Goal: Task Accomplishment & Management: Use online tool/utility

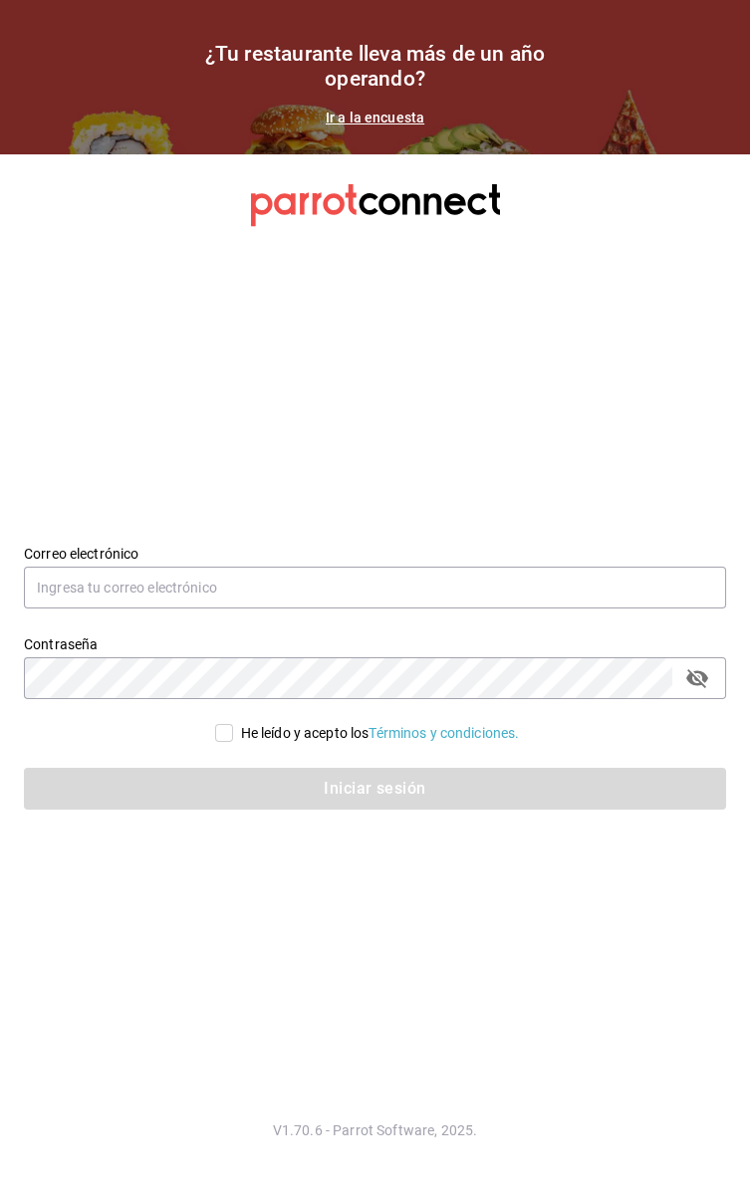
click at [220, 741] on input "He leído y acepto los Términos y condiciones." at bounding box center [224, 733] width 18 height 18
checkbox input "true"
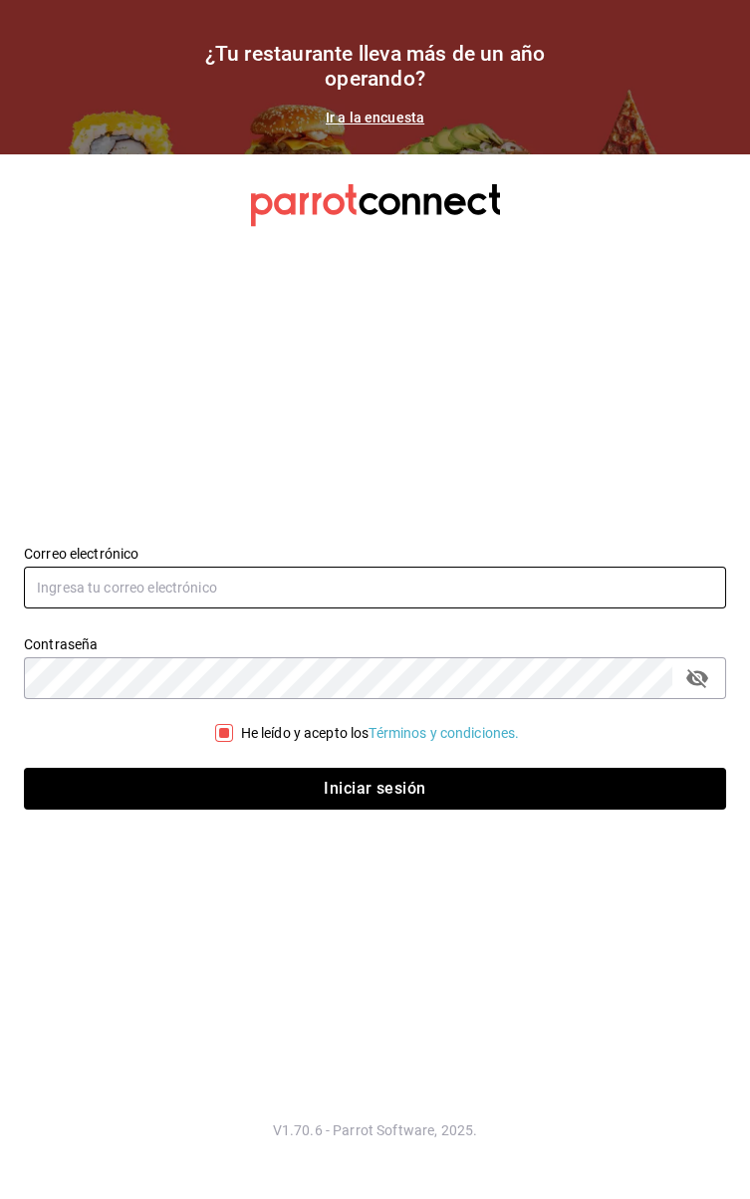
click at [59, 582] on input "text" at bounding box center [375, 588] width 702 height 42
type input "chef@zipolitethai.com"
click at [24, 768] on button "Iniciar sesión" at bounding box center [375, 789] width 702 height 42
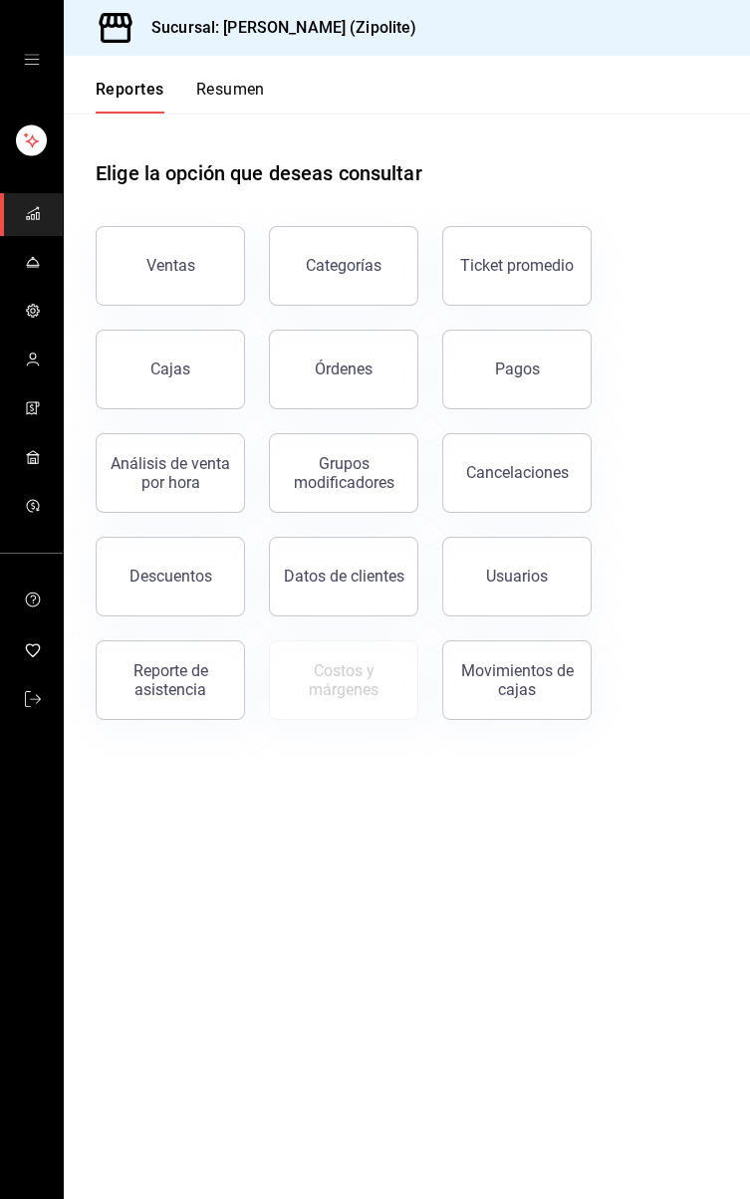
click at [21, 258] on link "mailbox folders" at bounding box center [31, 263] width 63 height 43
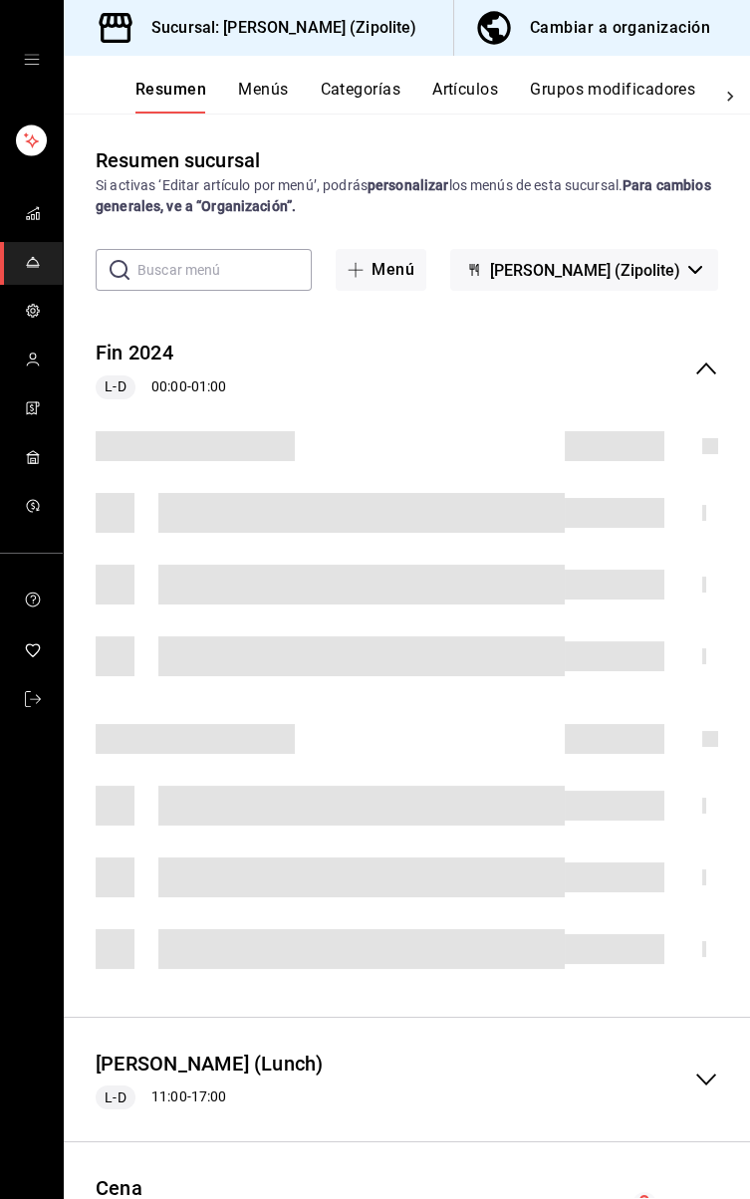
click at [464, 89] on button "Artículos" at bounding box center [465, 97] width 66 height 34
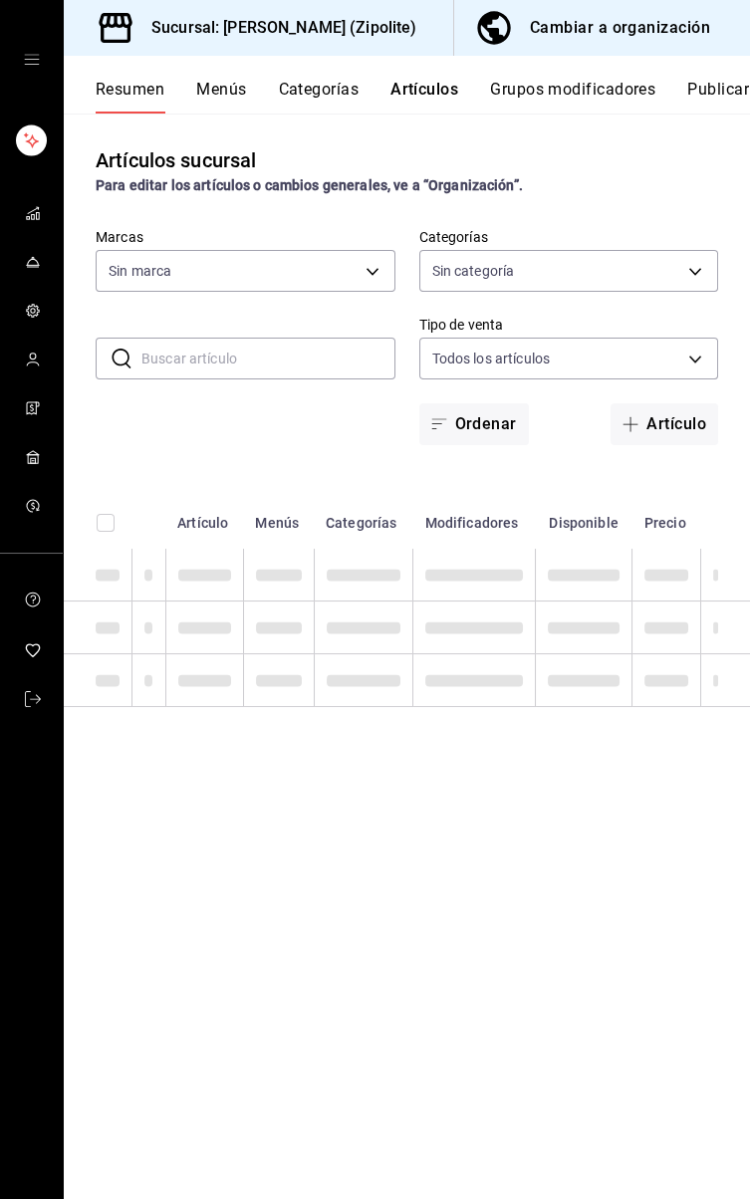
click at [246, 364] on input "text" at bounding box center [268, 359] width 254 height 40
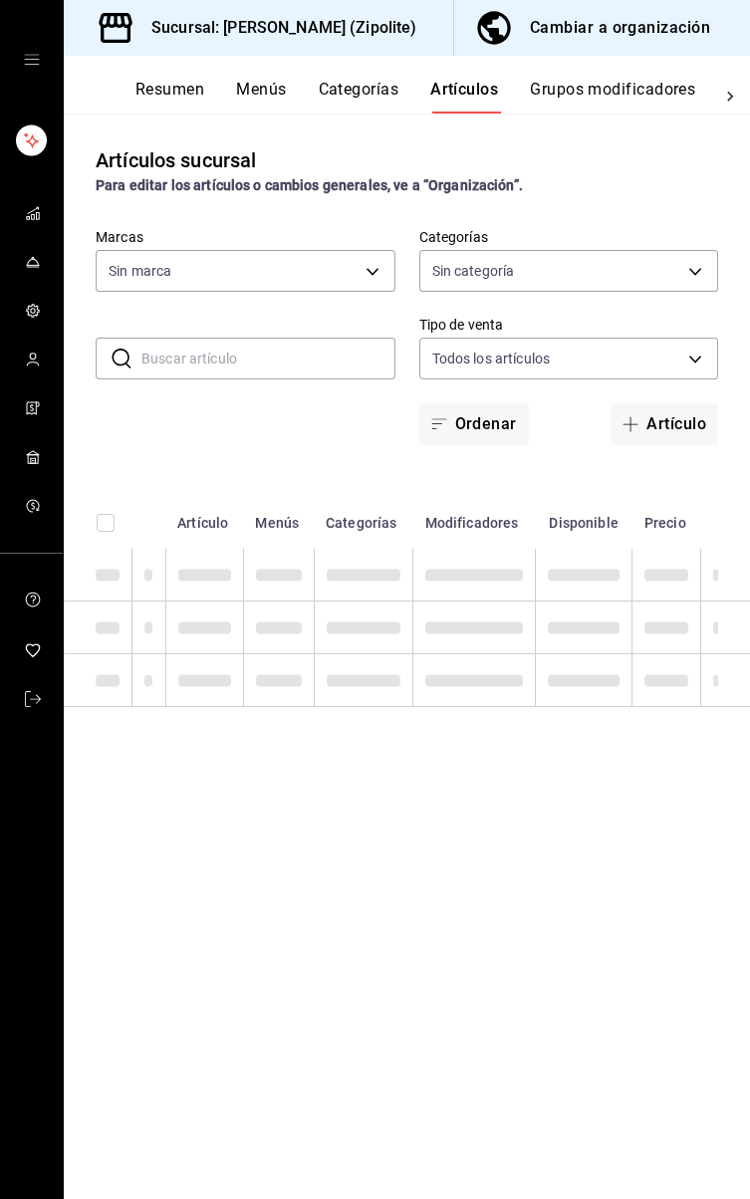
type input "f292acb2-d4c9-49b5-8ec6-6f25b65750fc"
type input "T"
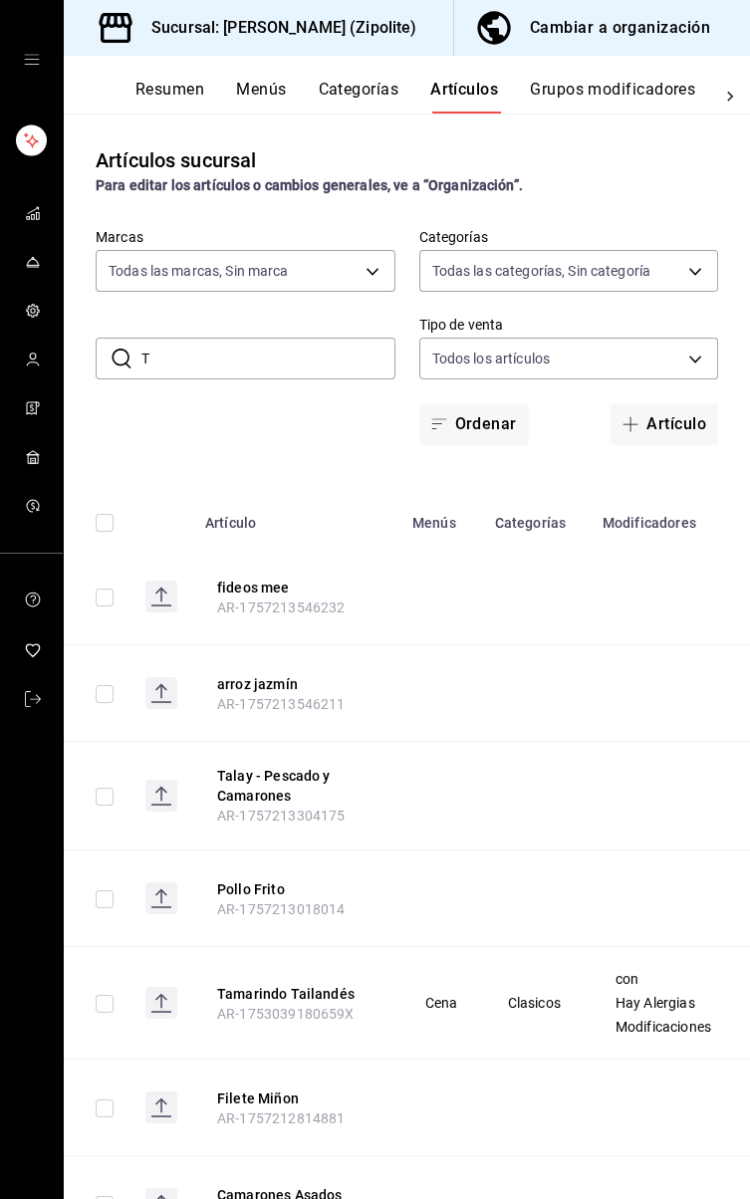
type input "6c8bdead-5ca4-42b5-a521-b804db7e7dc2,3d49ebb3-454d-4ee7-b920-a19ba4b4d454,2773f…"
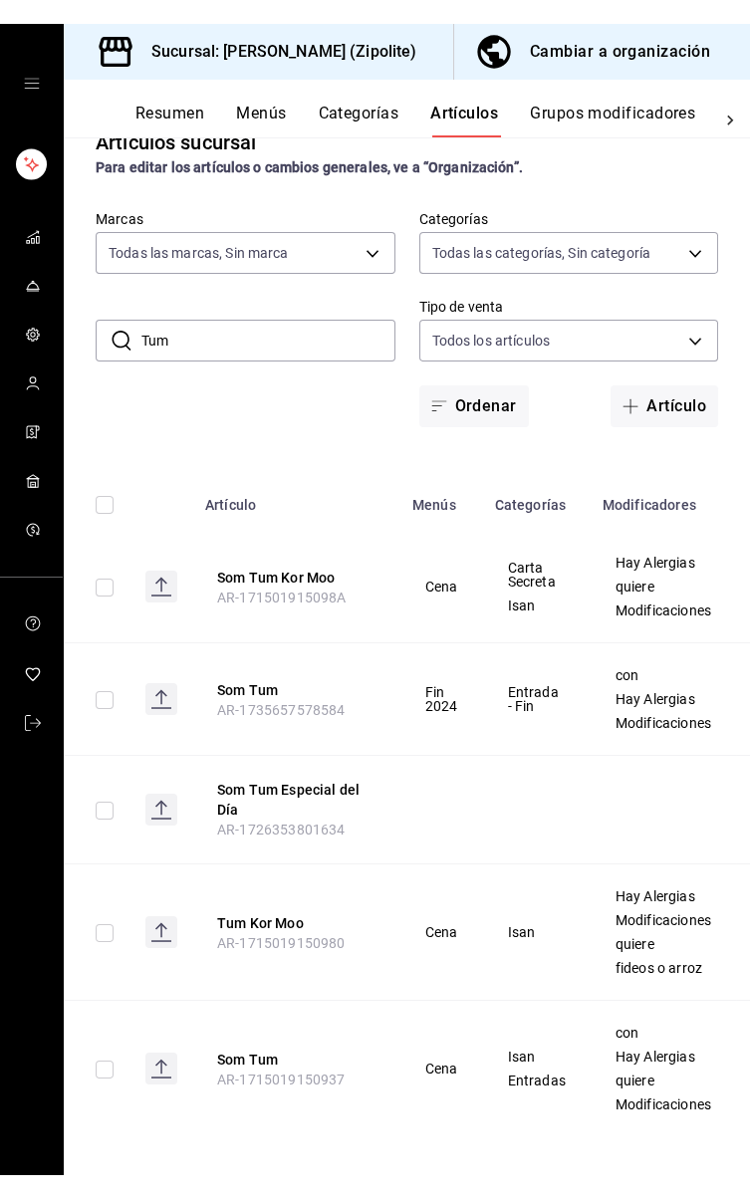
scroll to position [42, 0]
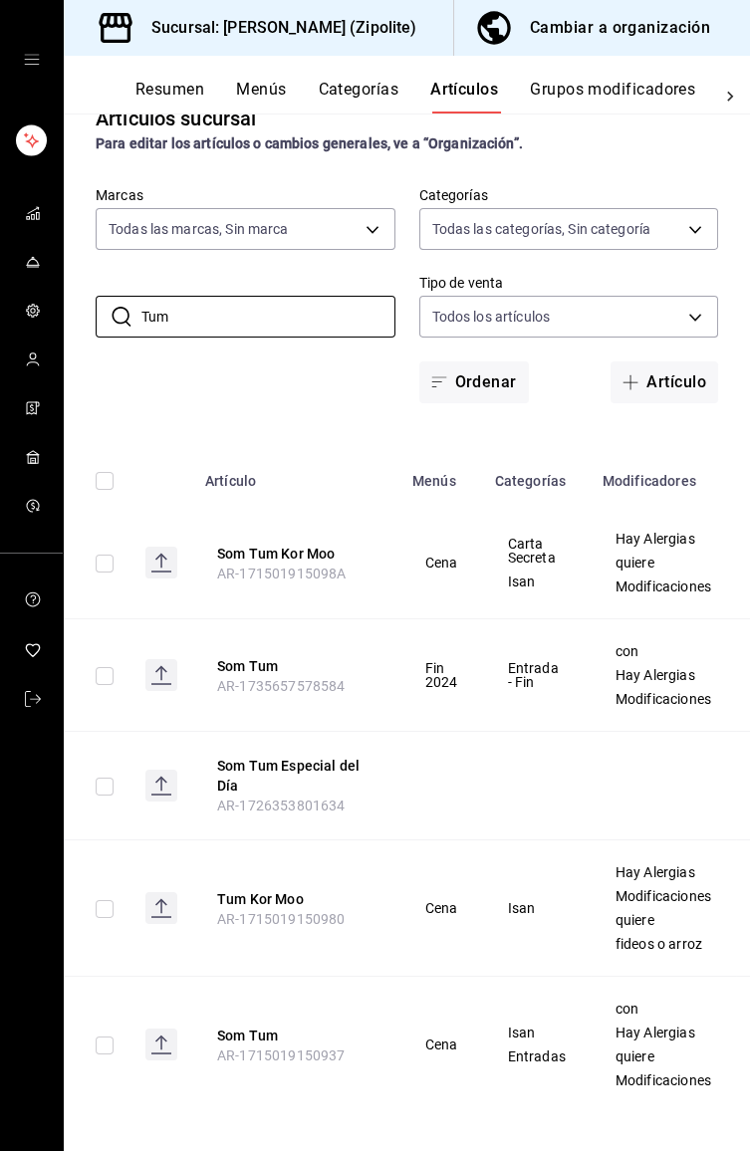
type input "Tum"
click at [286, 906] on th "Tum Kor Moo AR-1715019150980" at bounding box center [296, 909] width 207 height 136
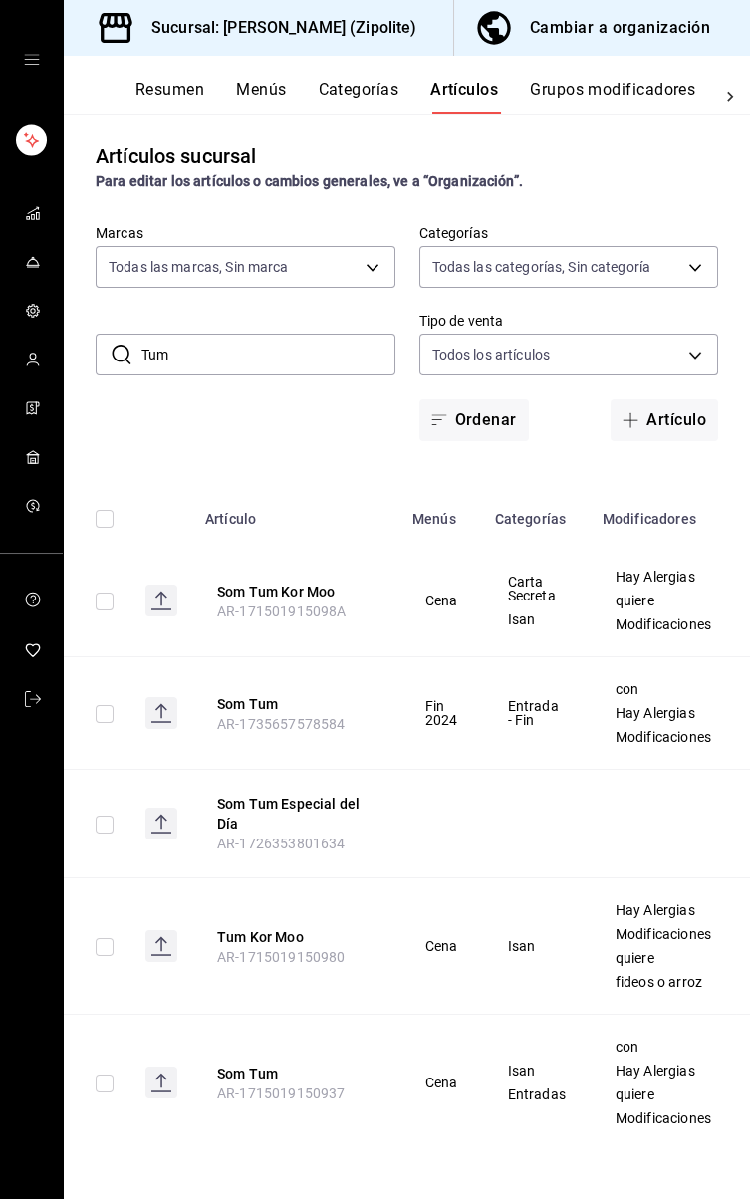
scroll to position [2, 0]
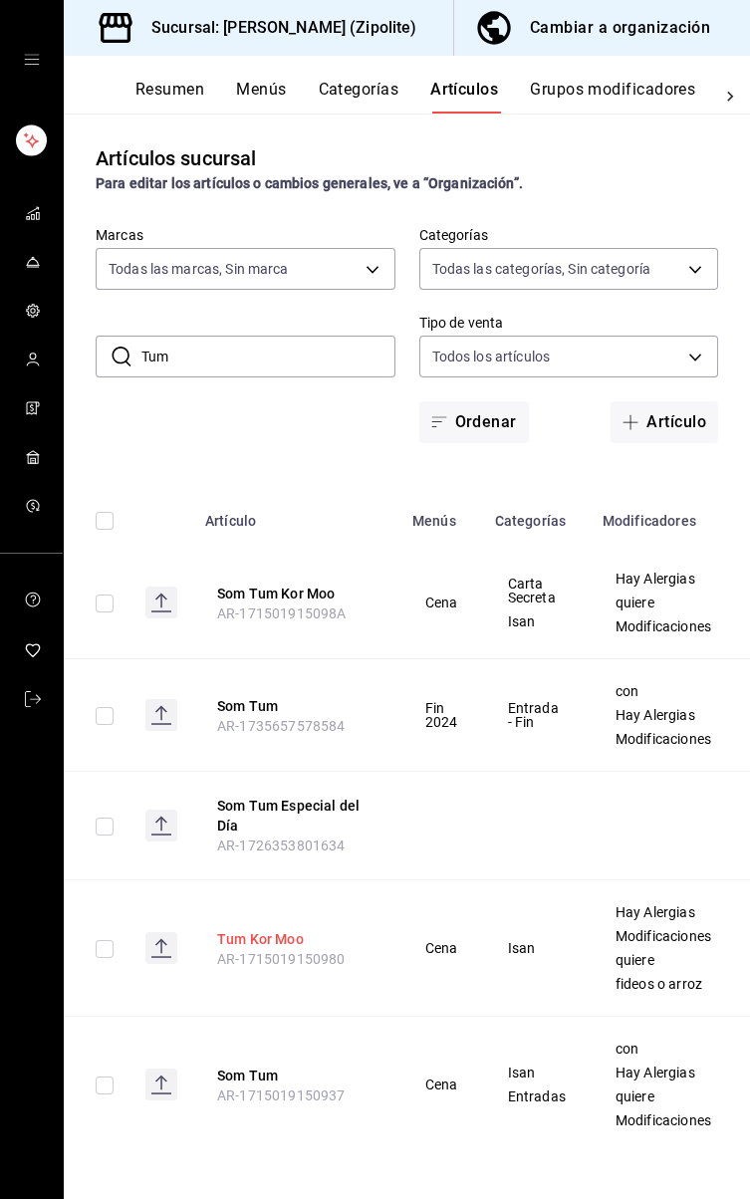
click at [282, 935] on button "Tum Kor Moo" at bounding box center [296, 939] width 159 height 20
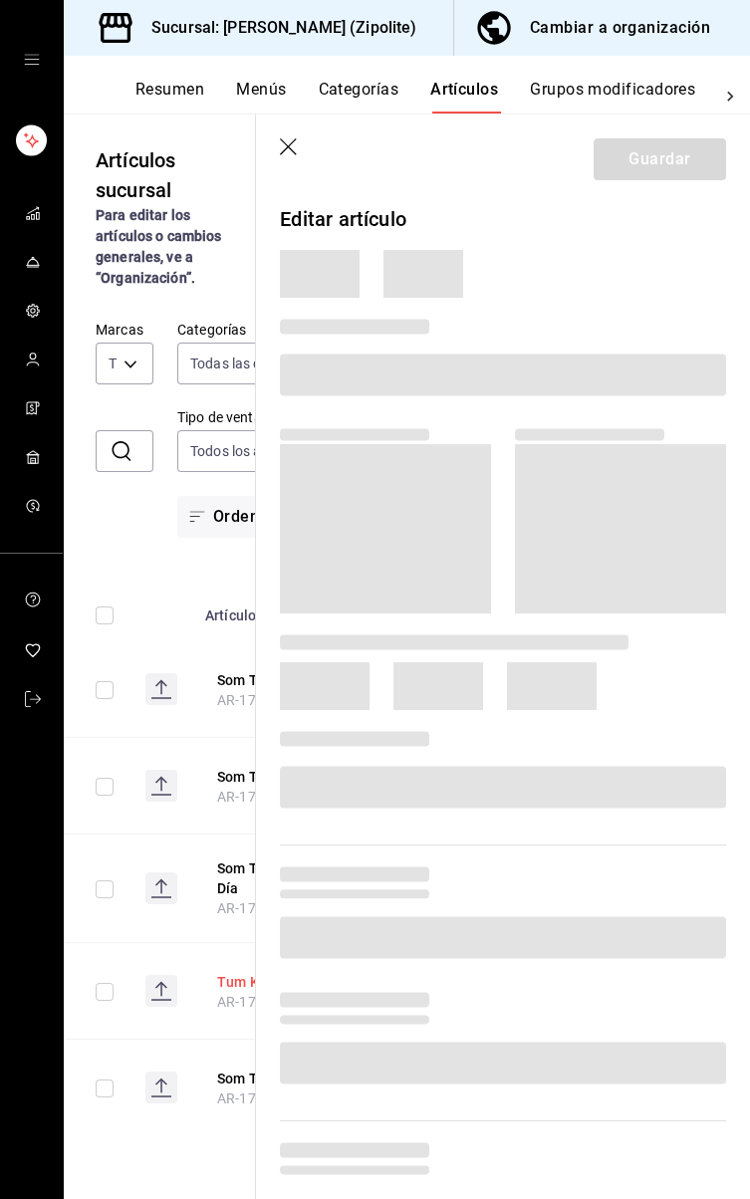
scroll to position [231, 0]
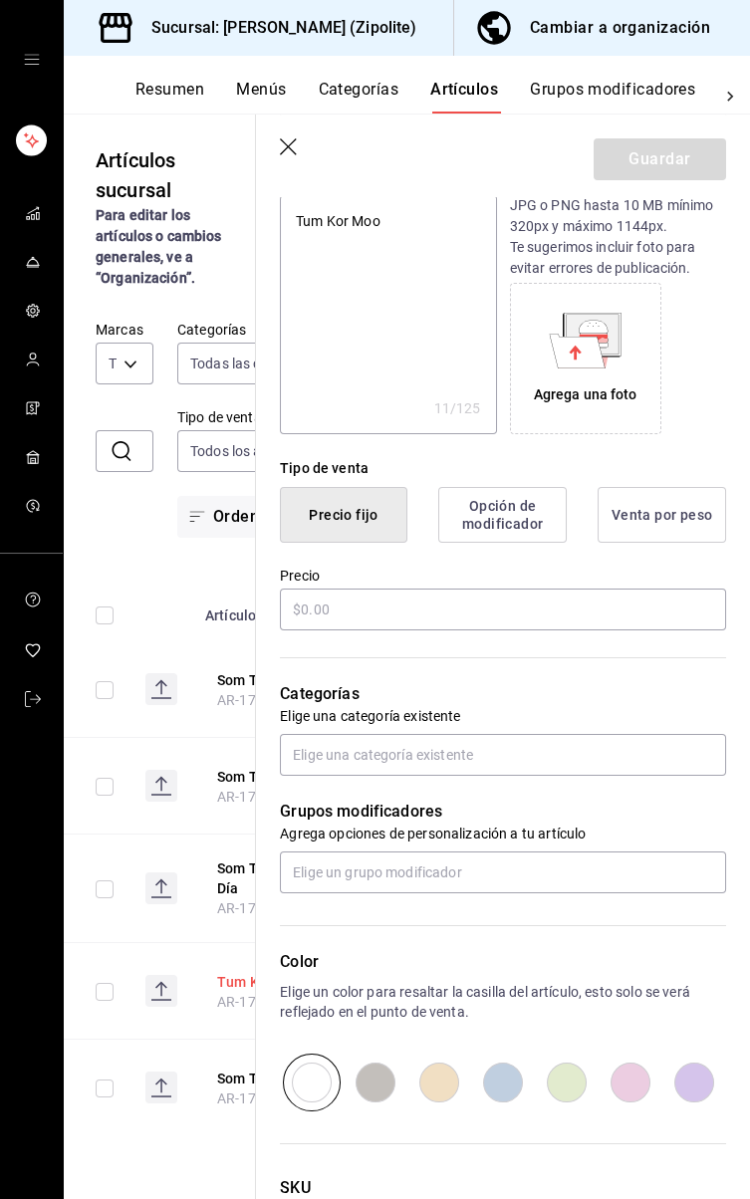
type textarea "x"
type input "$270.00"
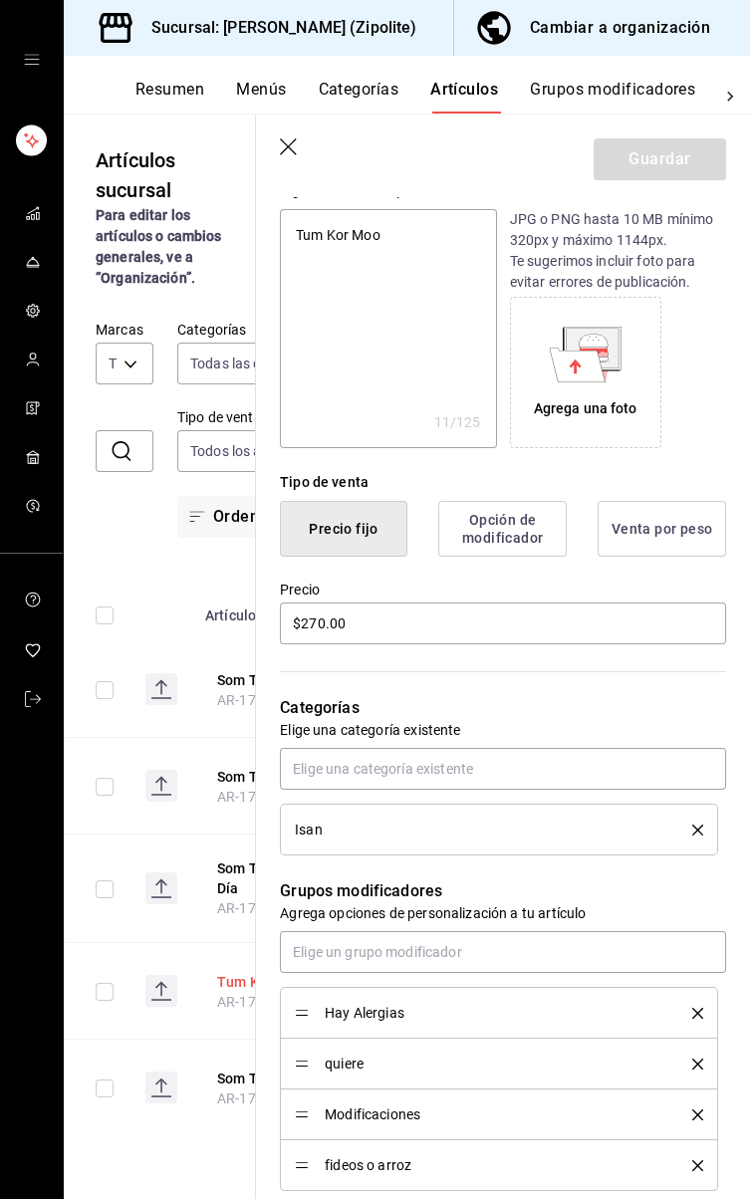
scroll to position [675, 0]
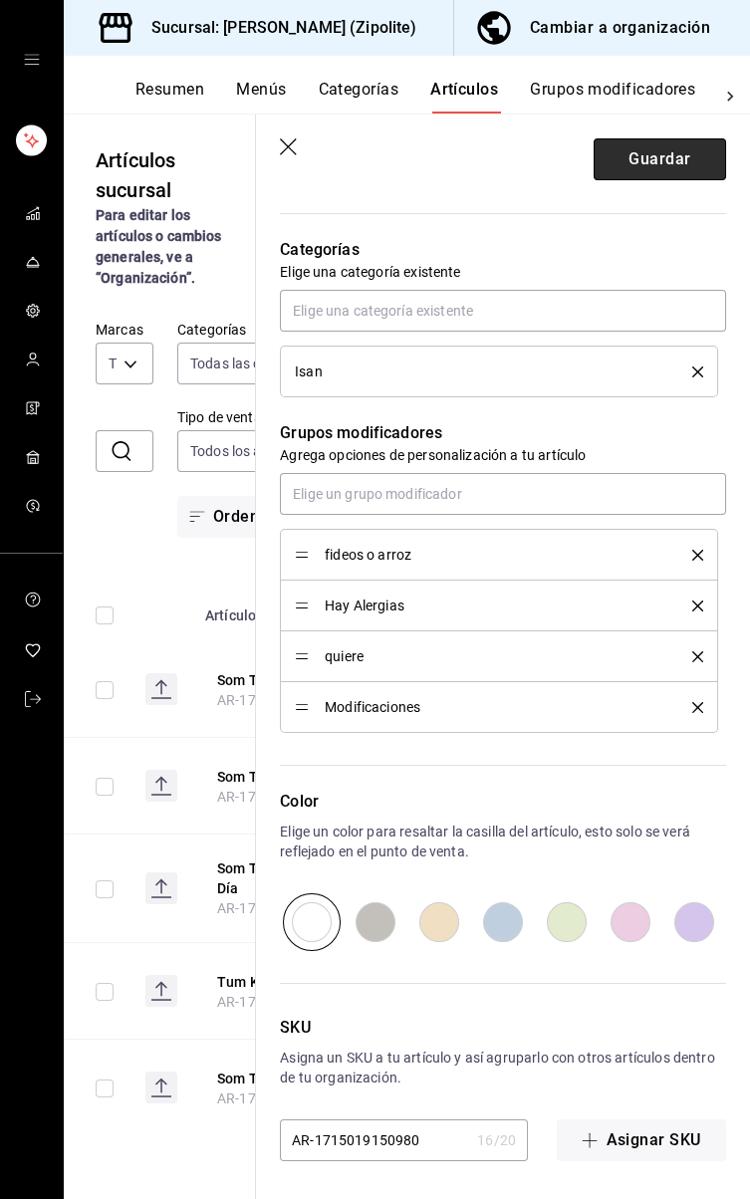
click at [706, 162] on button "Guardar" at bounding box center [660, 159] width 132 height 42
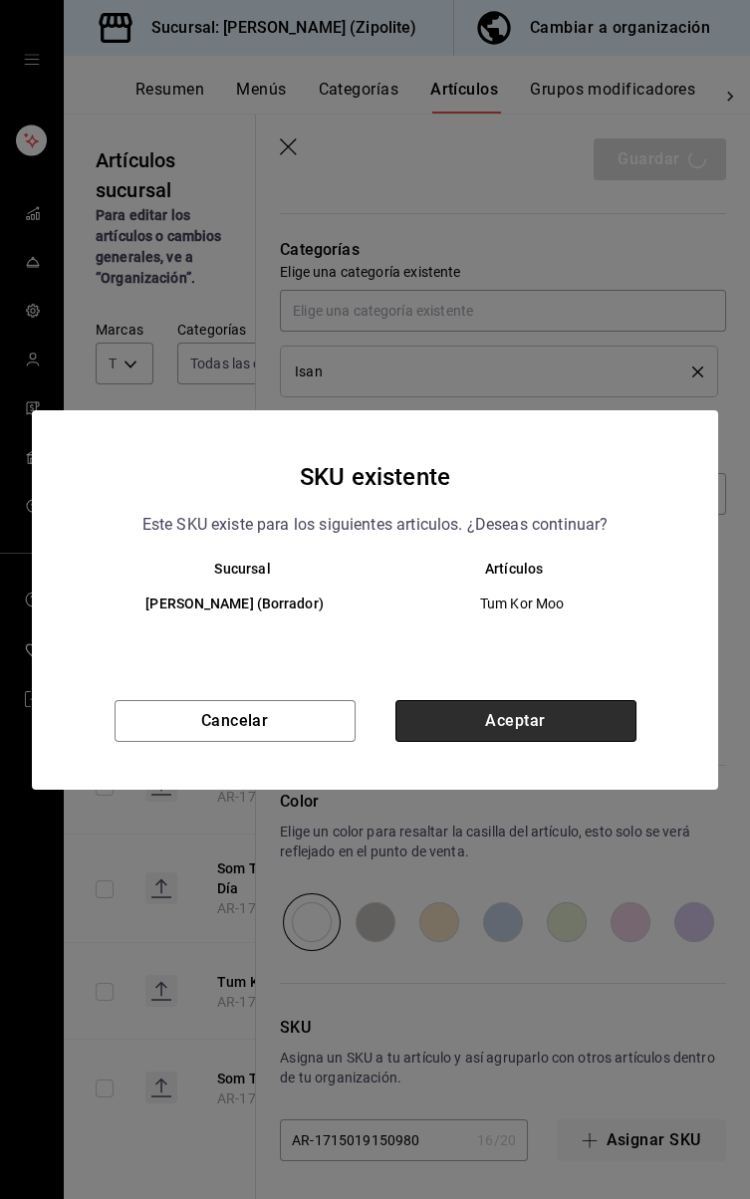
click at [581, 724] on button "Aceptar" at bounding box center [515, 721] width 241 height 42
type textarea "x"
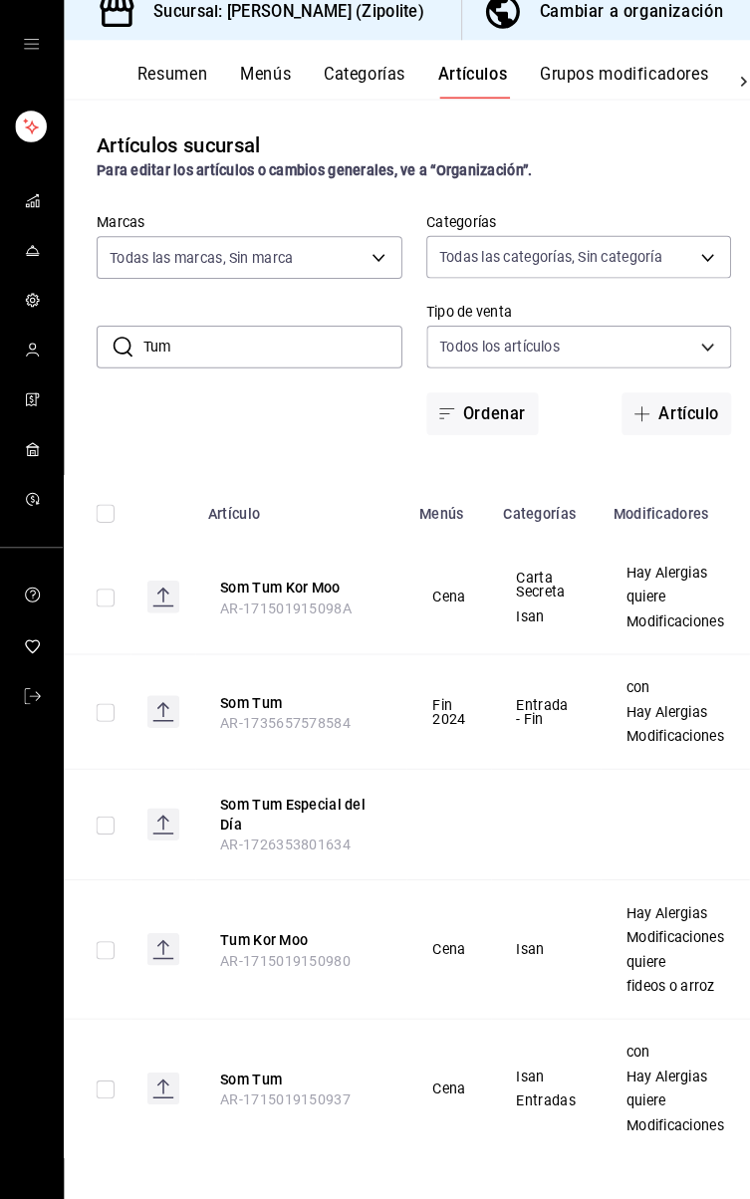
click at [171, 860] on td at bounding box center [161, 826] width 64 height 109
click at [164, 855] on td at bounding box center [161, 826] width 64 height 109
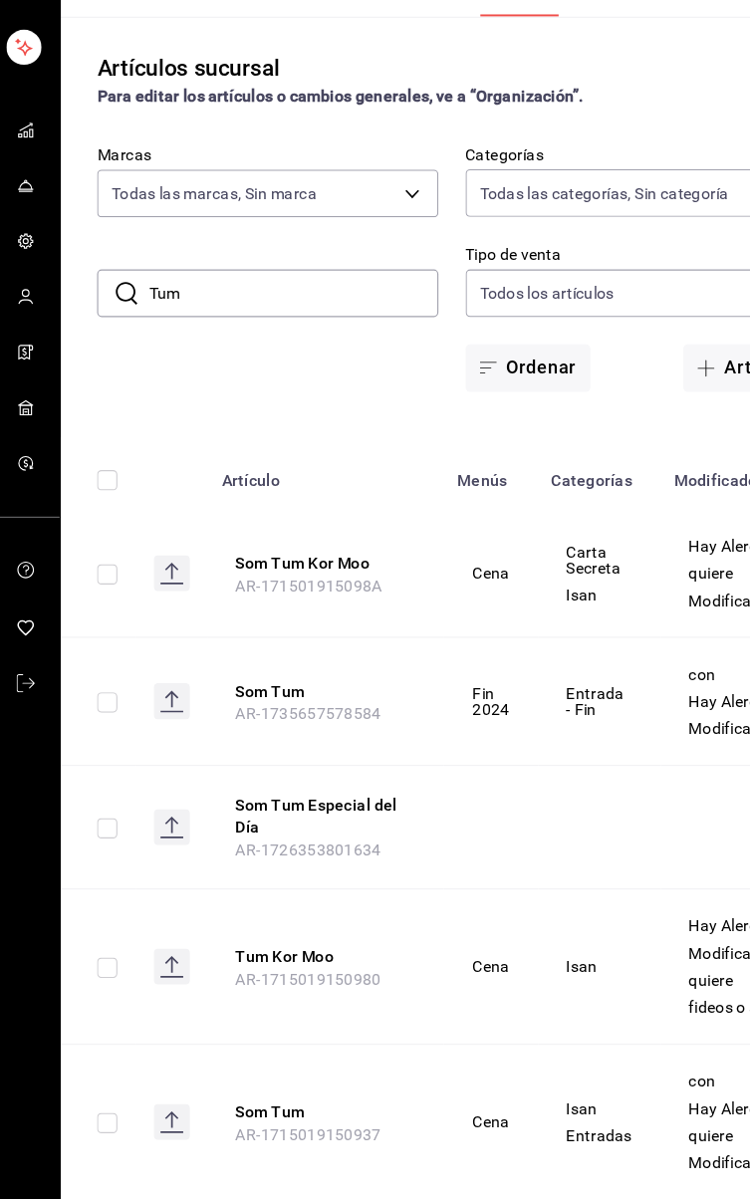
click at [191, 642] on td at bounding box center [161, 603] width 64 height 113
click at [190, 642] on td at bounding box center [161, 603] width 64 height 113
click at [185, 639] on td at bounding box center [161, 603] width 64 height 113
click at [159, 612] on icon at bounding box center [161, 611] width 20 height 2
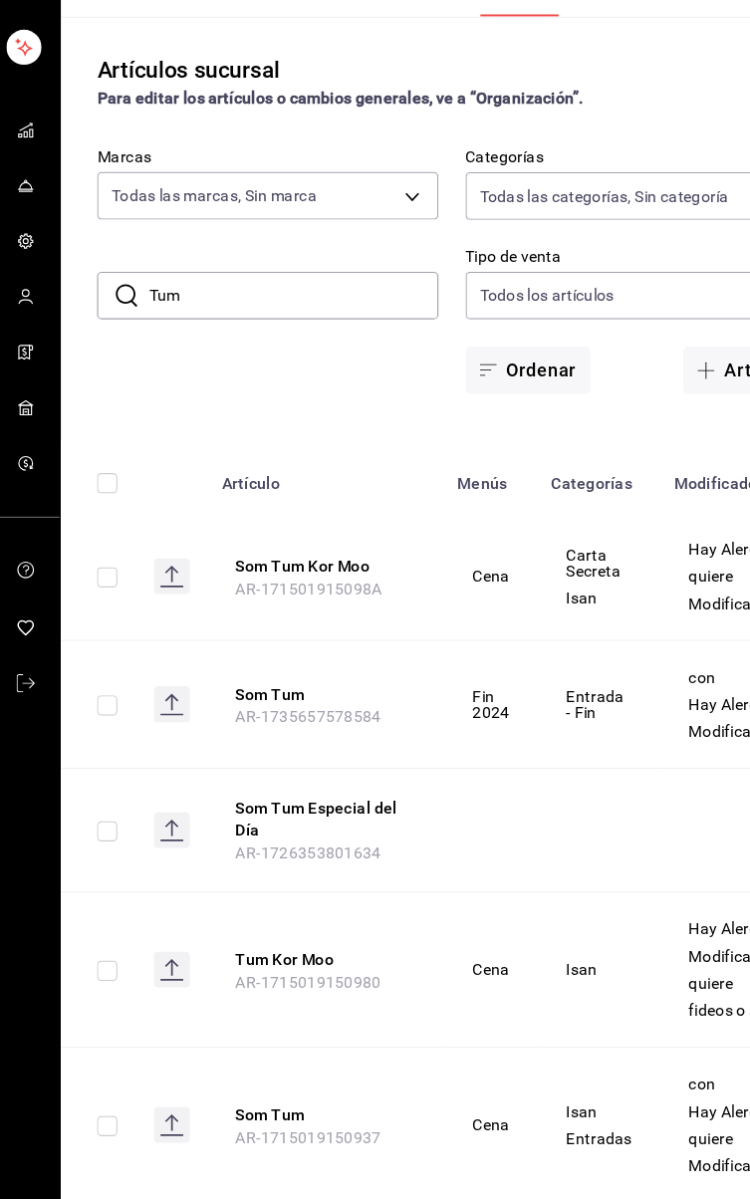
click at [190, 706] on td at bounding box center [161, 717] width 64 height 113
click at [189, 707] on td at bounding box center [161, 717] width 64 height 113
click at [188, 705] on td at bounding box center [161, 717] width 64 height 113
click at [191, 709] on td at bounding box center [161, 717] width 64 height 113
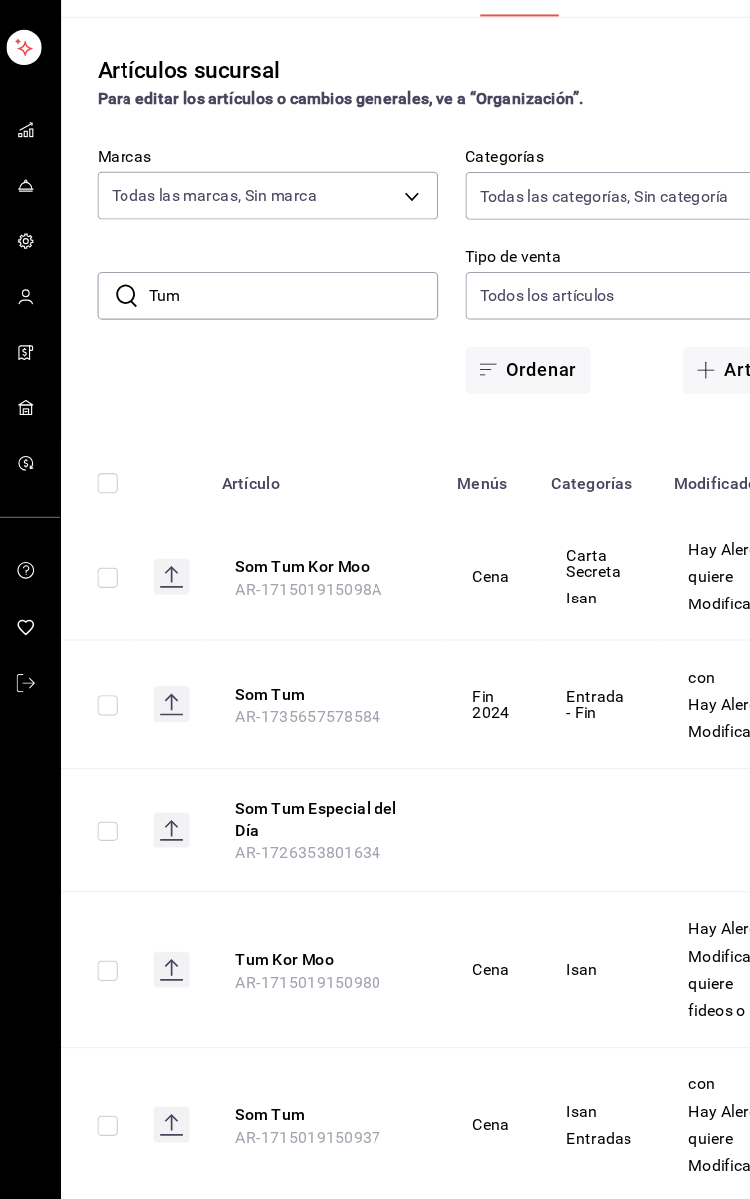
click at [190, 709] on td at bounding box center [161, 717] width 64 height 113
click at [185, 703] on td at bounding box center [161, 717] width 64 height 113
click at [79, 526] on th at bounding box center [97, 517] width 66 height 64
click at [78, 523] on th at bounding box center [97, 517] width 66 height 64
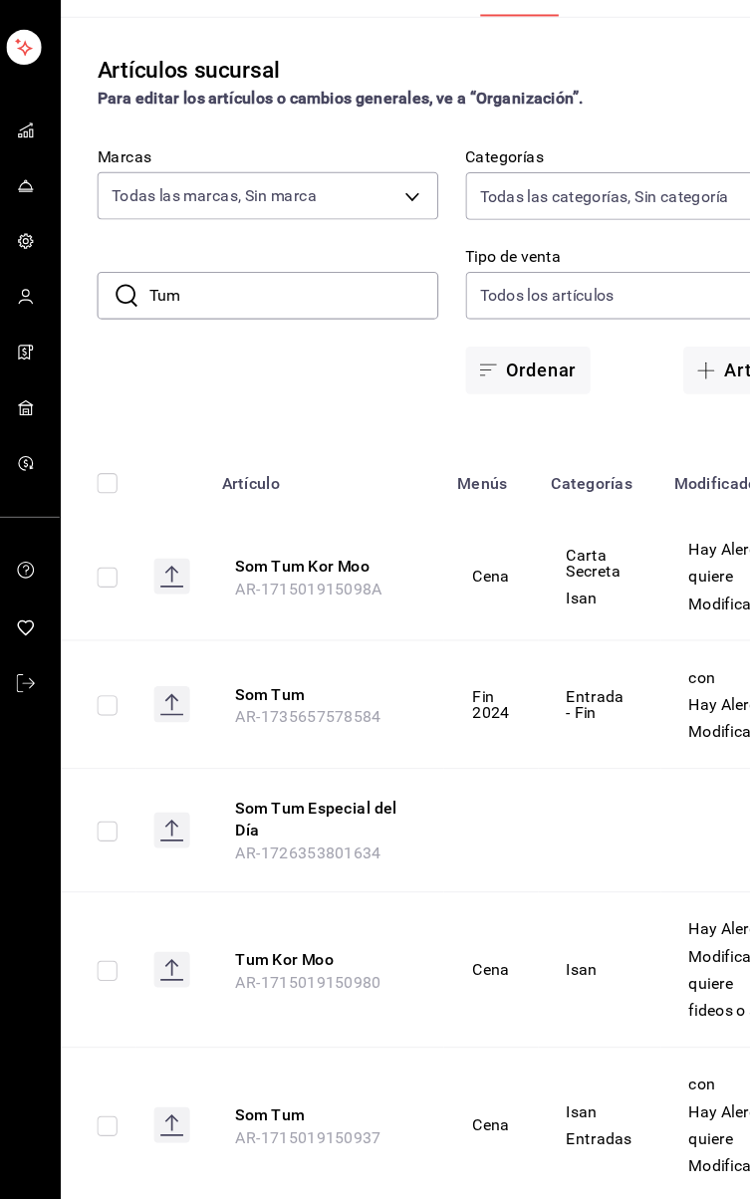
click at [78, 522] on th at bounding box center [97, 517] width 66 height 64
click at [80, 519] on th at bounding box center [97, 517] width 66 height 64
click at [172, 711] on rect at bounding box center [161, 717] width 32 height 32
click at [127, 650] on td at bounding box center [97, 605] width 66 height 113
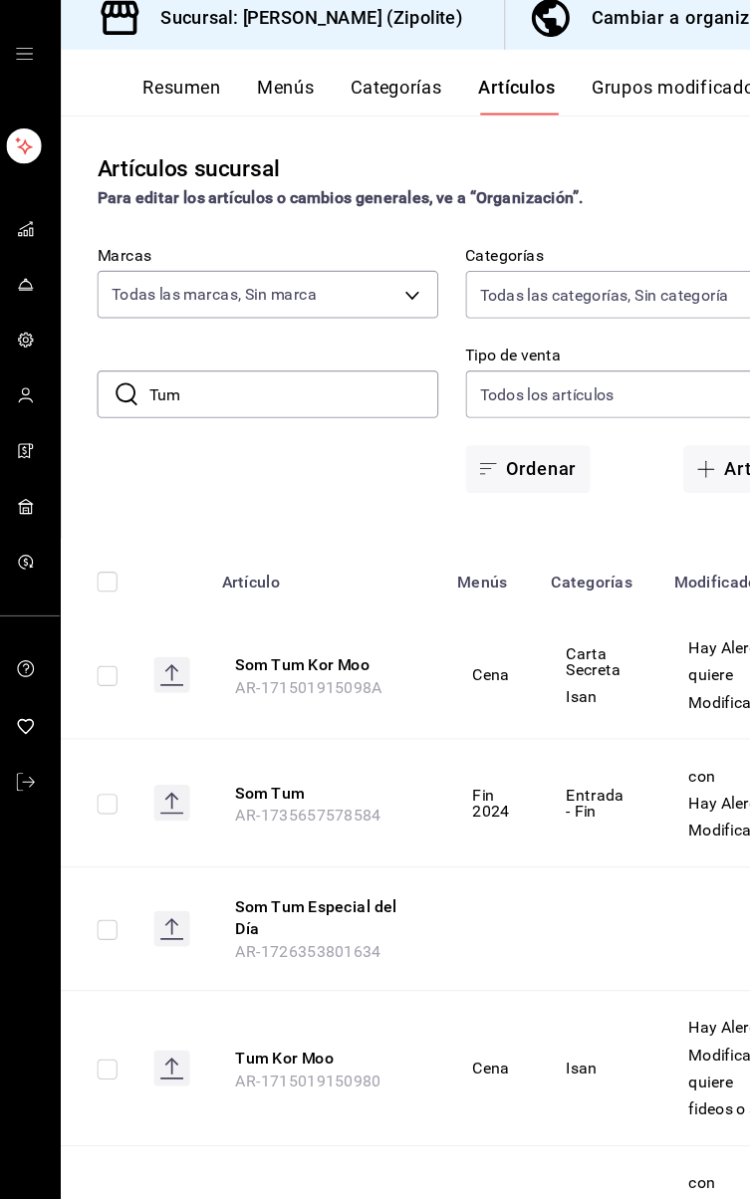
click at [115, 640] on td at bounding box center [97, 605] width 66 height 113
click at [94, 666] on td at bounding box center [97, 717] width 66 height 113
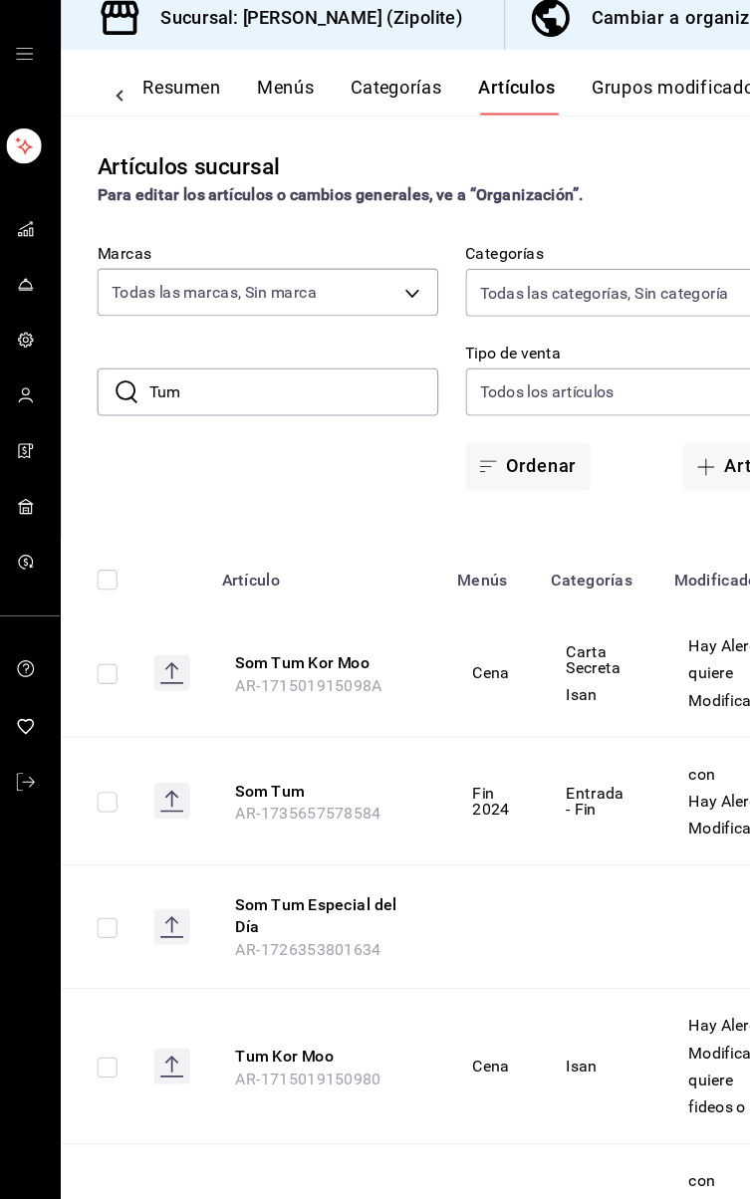
scroll to position [0, 83]
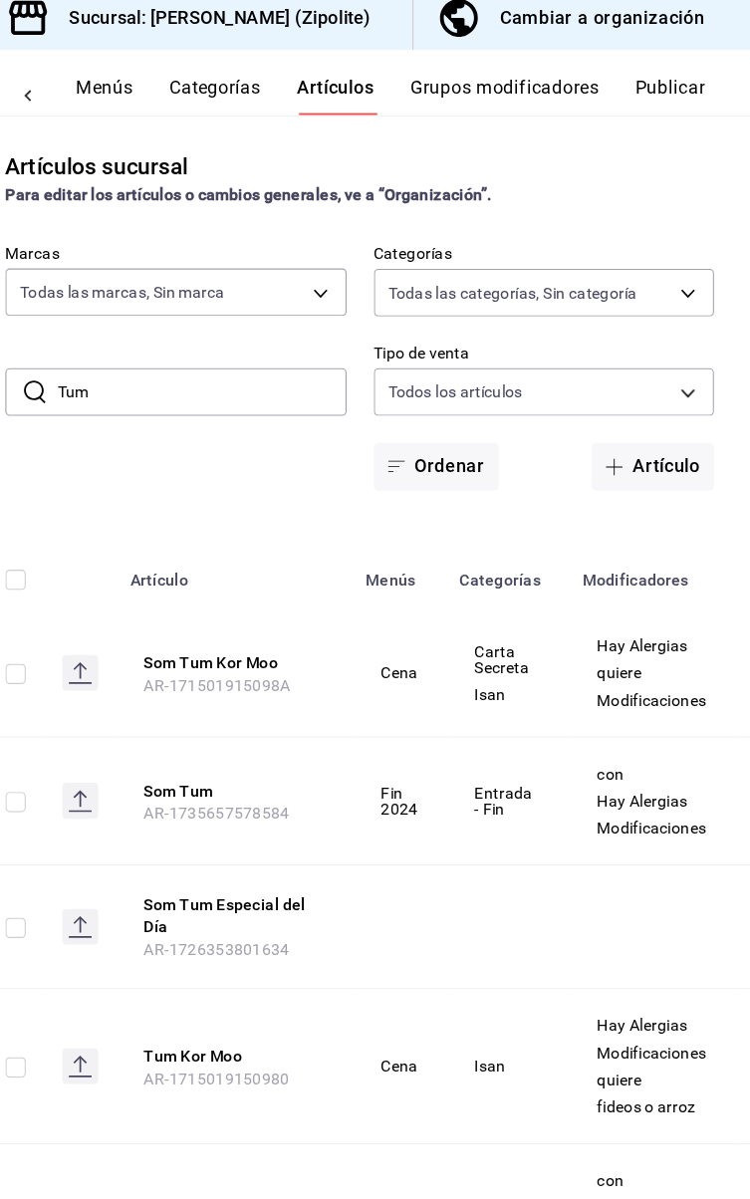
click at [706, 105] on button "Publicar" at bounding box center [679, 97] width 62 height 34
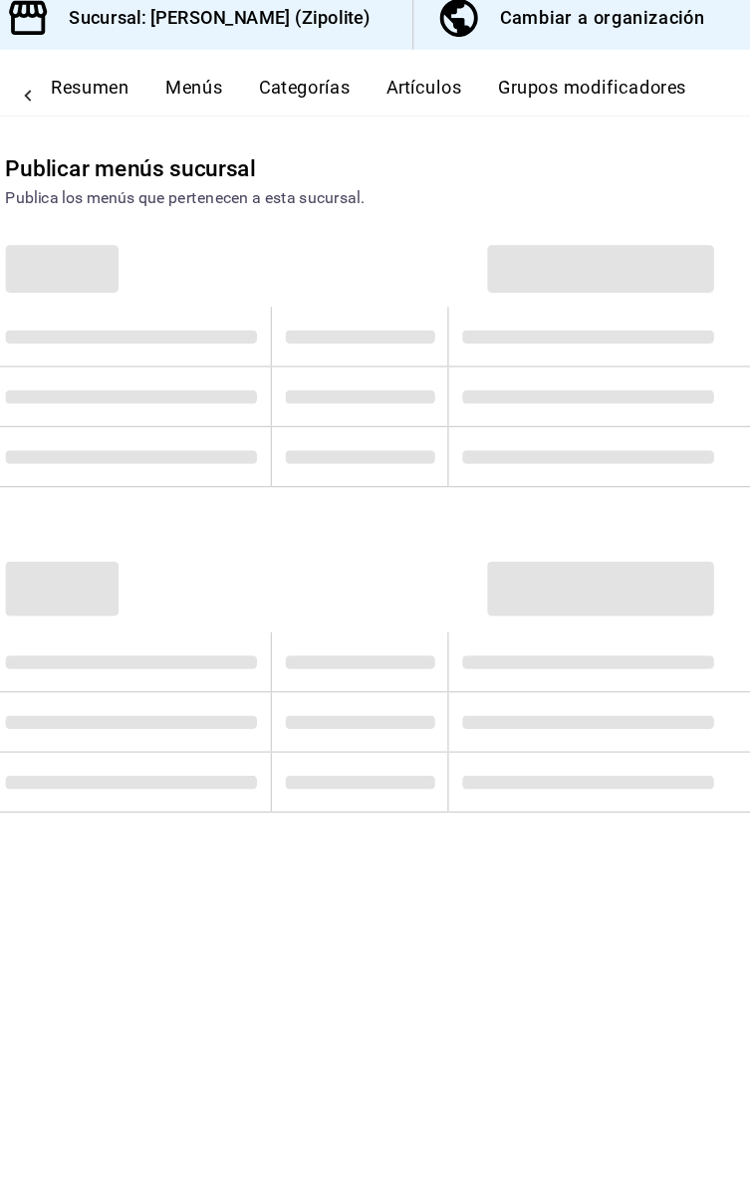
scroll to position [0, 83]
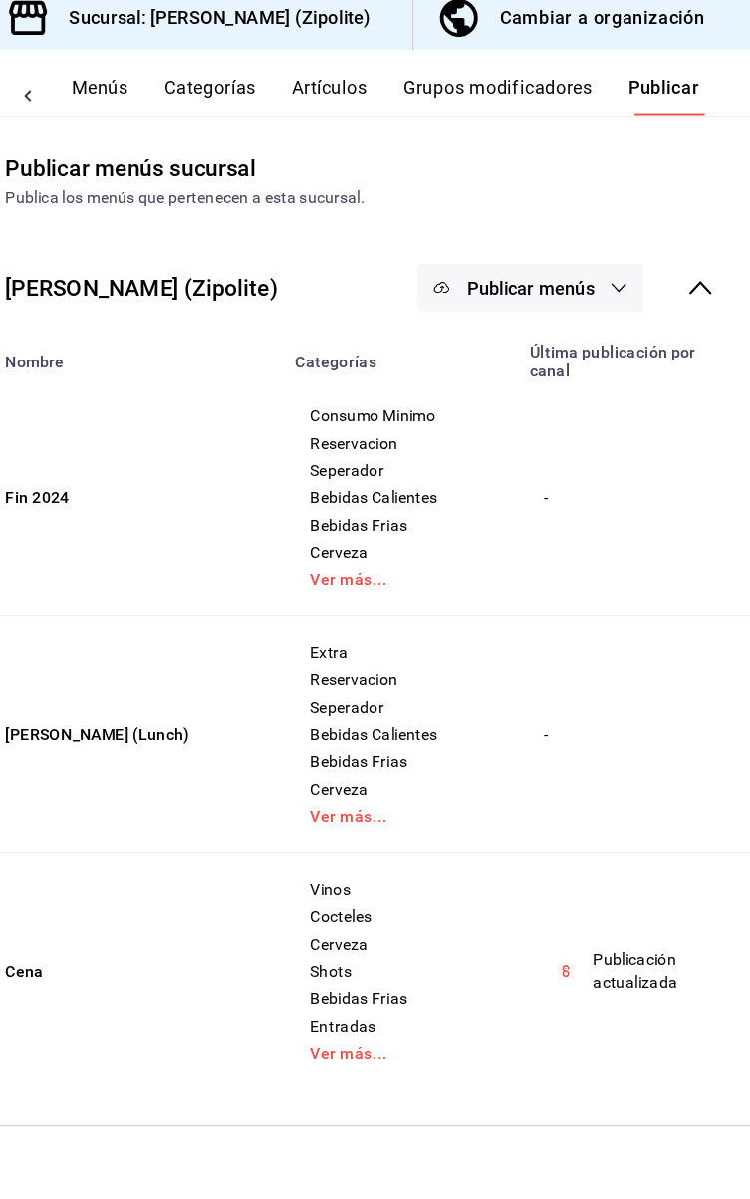
click at [609, 276] on button "Publicar menús" at bounding box center [556, 265] width 199 height 42
click at [594, 342] on li "Punto de venta" at bounding box center [557, 330] width 183 height 56
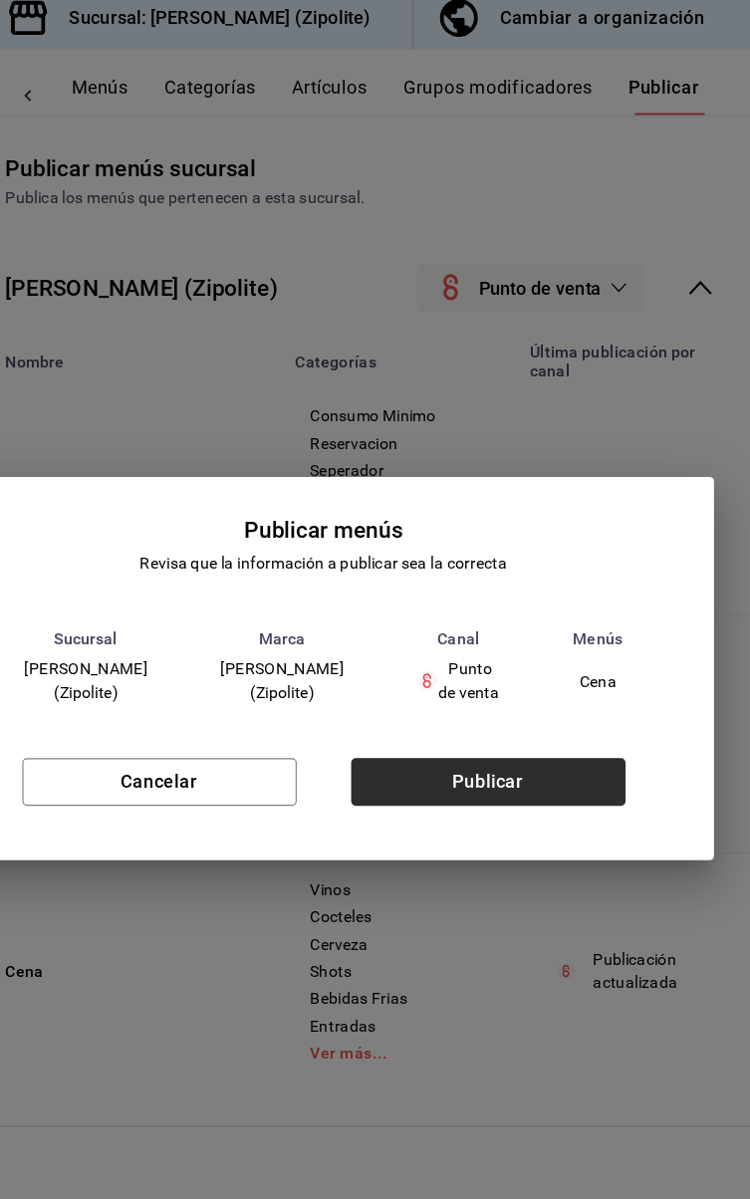
click at [575, 696] on button "Publicar" at bounding box center [519, 699] width 241 height 42
